Goal: Task Accomplishment & Management: Use online tool/utility

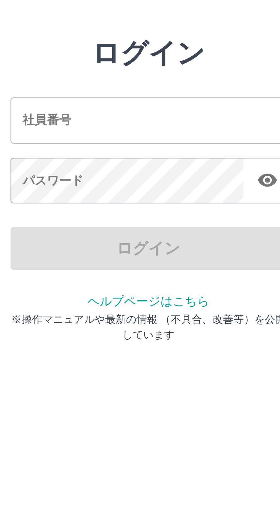
click at [144, 64] on input "社員番号" at bounding box center [140, 63] width 92 height 15
type input "*******"
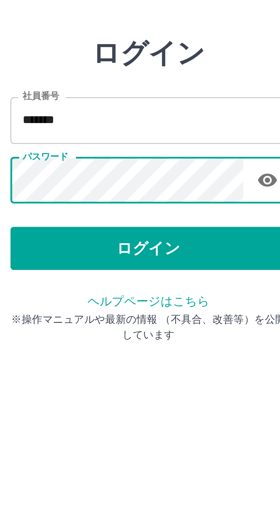
click at [141, 109] on button "ログイン" at bounding box center [140, 106] width 92 height 14
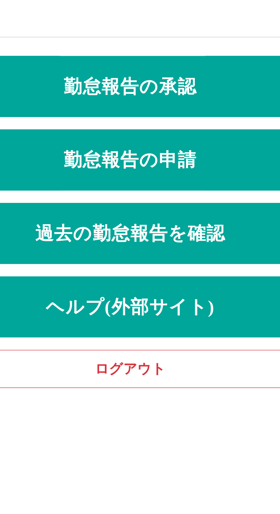
click at [145, 30] on link "勤怠報告の承認" at bounding box center [140, 32] width 271 height 23
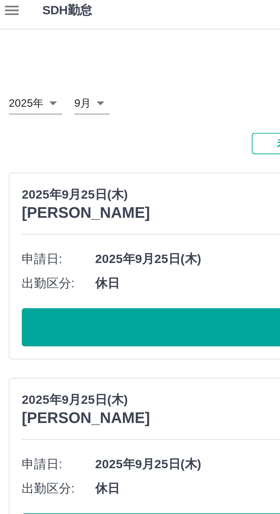
click at [90, 128] on button "承認する" at bounding box center [139, 125] width 261 height 14
click at [73, 128] on button "承認する" at bounding box center [139, 125] width 261 height 14
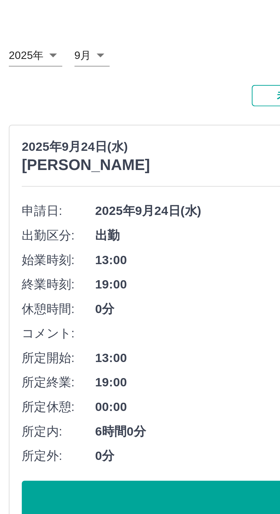
click at [73, 208] on button "承認する" at bounding box center [139, 208] width 261 height 14
